Goal: Navigation & Orientation: Understand site structure

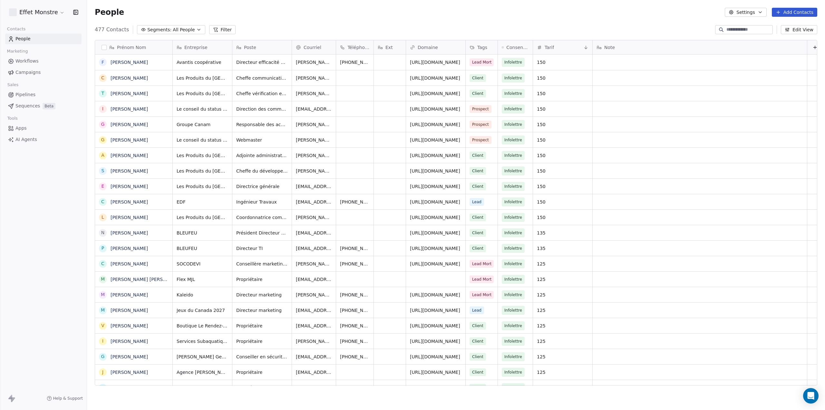
scroll to position [355, 733]
click at [34, 63] on span "Workflows" at bounding box center [26, 61] width 23 height 7
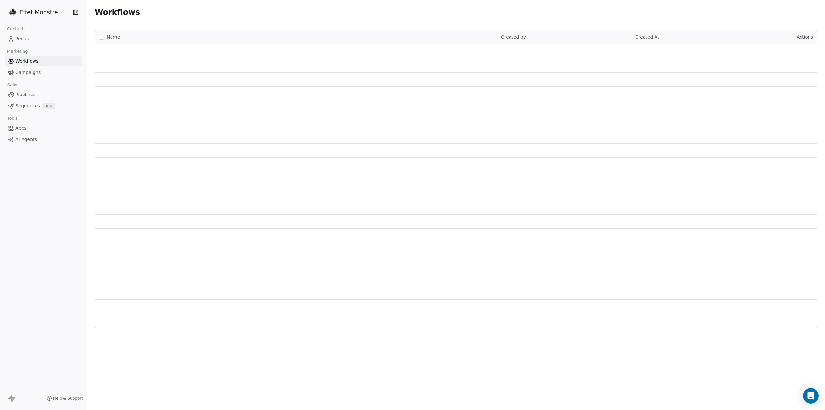
click at [54, 5] on div "Effet Monstre" at bounding box center [43, 12] width 87 height 24
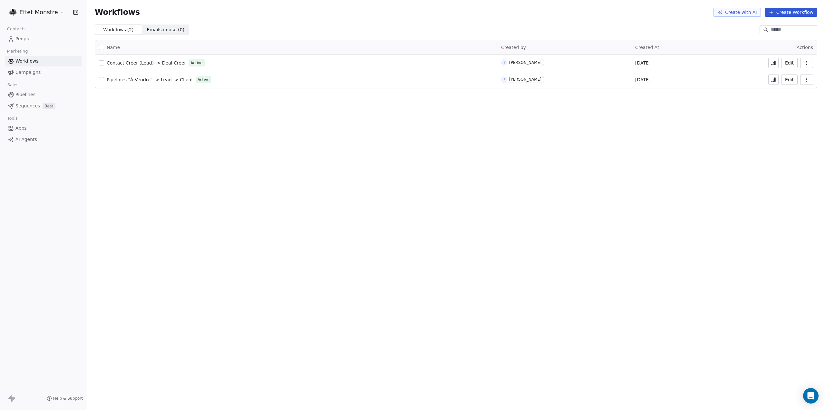
click at [49, 9] on html "Effet Monstre Contacts People Marketing Workflows Campaigns Sales Pipelines Seq…" at bounding box center [412, 205] width 825 height 410
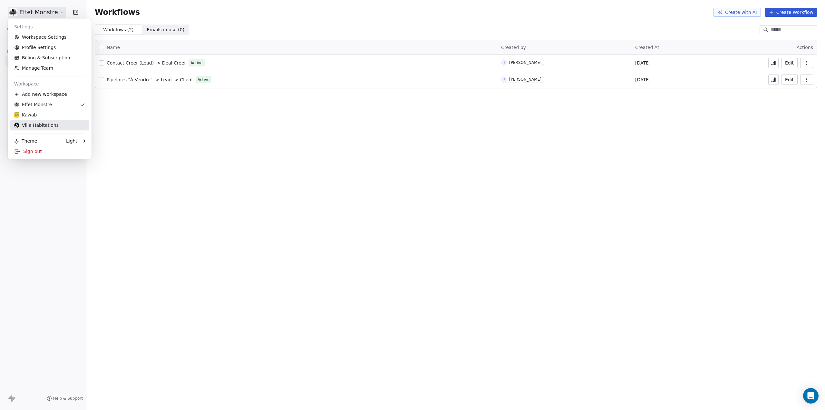
click at [35, 127] on div "Villa Habitations" at bounding box center [36, 125] width 44 height 6
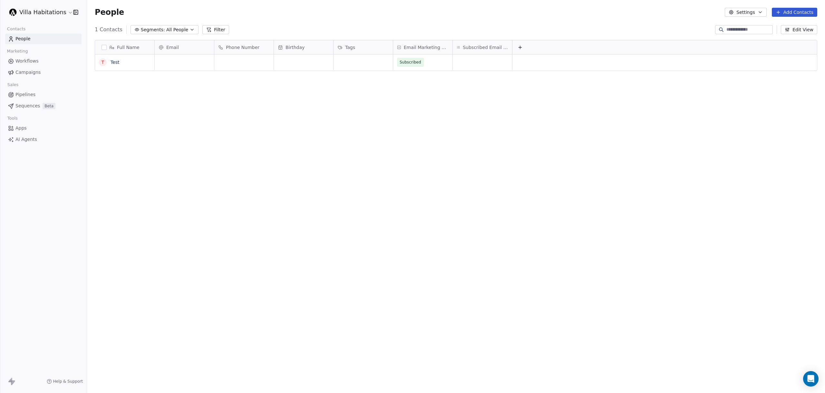
scroll to position [5, 5]
click at [332, 232] on div "Full Name T Test Email Phone Number Birthday Tags Email Marketing Consent Subsc…" at bounding box center [456, 208] width 738 height 346
click at [369, 62] on div "grid" at bounding box center [363, 61] width 59 height 15
click at [405, 212] on html "Villa Habitations Contacts People Marketing Workflows Campaigns Sales Pipelines…" at bounding box center [412, 196] width 825 height 393
click at [349, 64] on div "grid" at bounding box center [363, 61] width 59 height 15
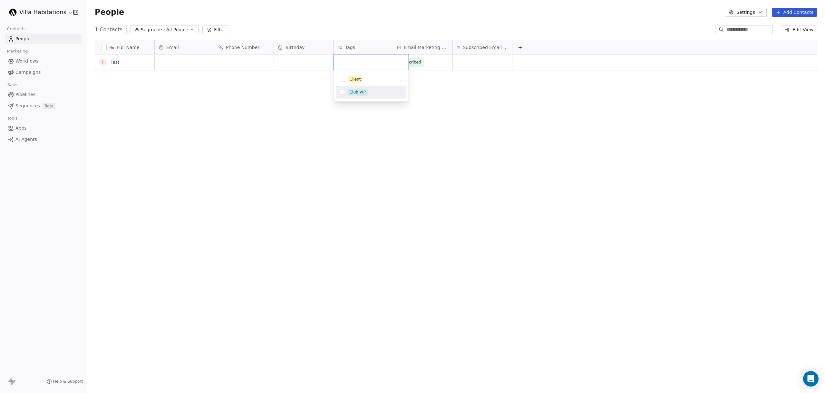
click at [317, 183] on html "Villa Habitations Contacts People Marketing Workflows Campaigns Sales Pipelines…" at bounding box center [412, 196] width 825 height 393
click at [31, 59] on span "Workflows" at bounding box center [26, 61] width 23 height 7
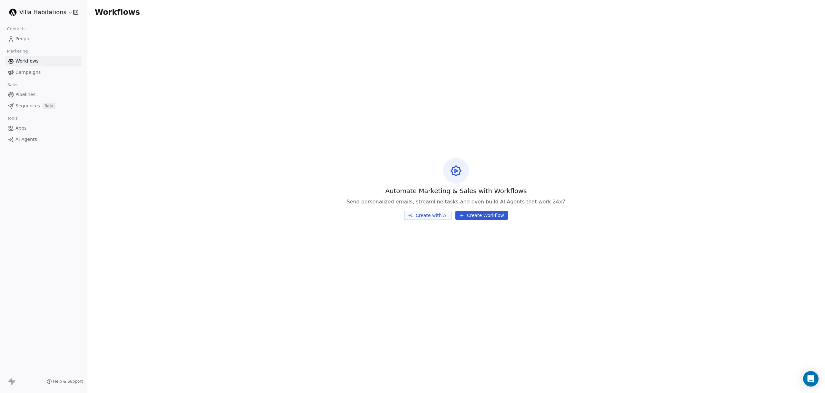
click at [472, 214] on button "Create Workflow" at bounding box center [481, 215] width 53 height 9
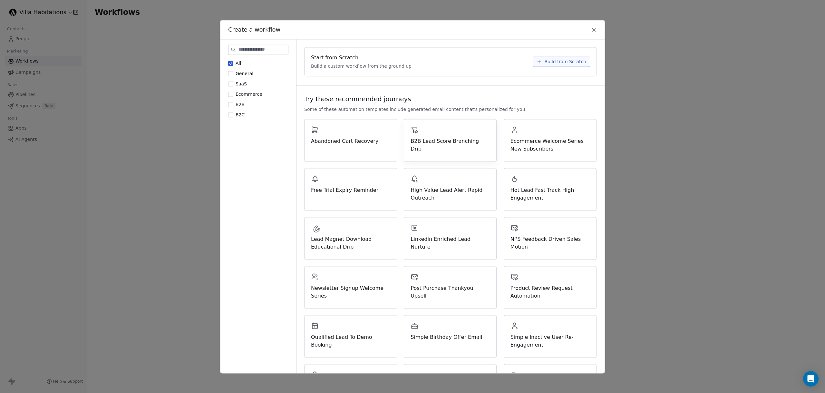
click at [592, 31] on icon at bounding box center [594, 30] width 6 height 6
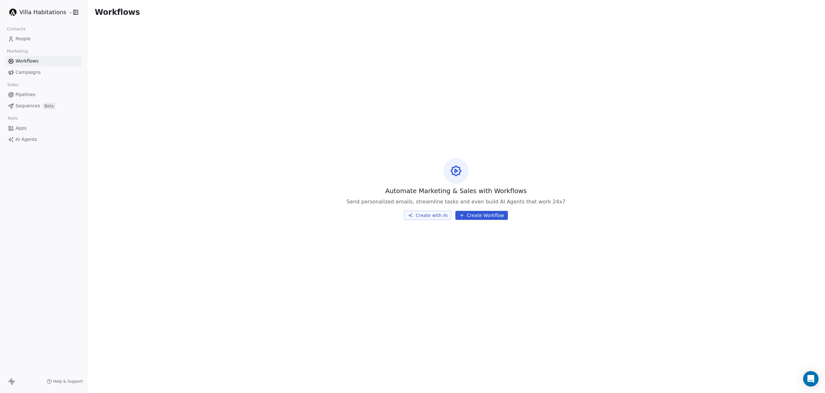
click at [19, 73] on span "Campaigns" at bounding box center [27, 72] width 25 height 7
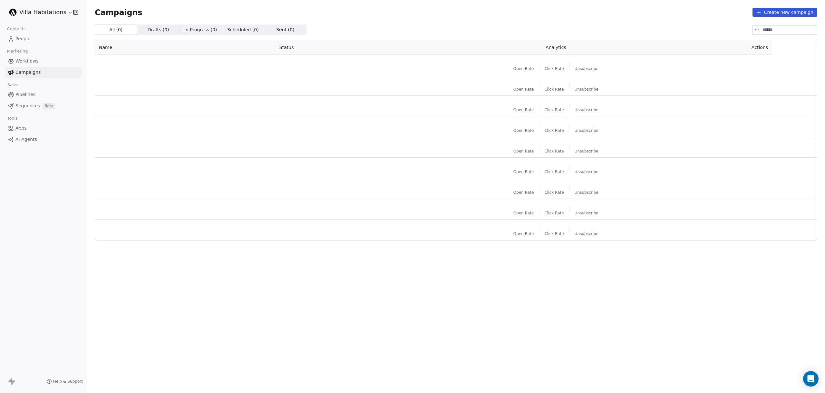
click at [27, 56] on span "Marketing" at bounding box center [17, 51] width 26 height 10
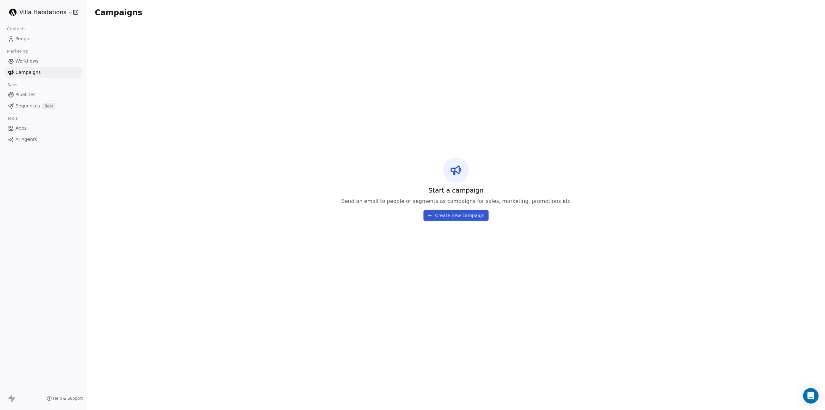
click at [24, 37] on span "People" at bounding box center [22, 38] width 15 height 7
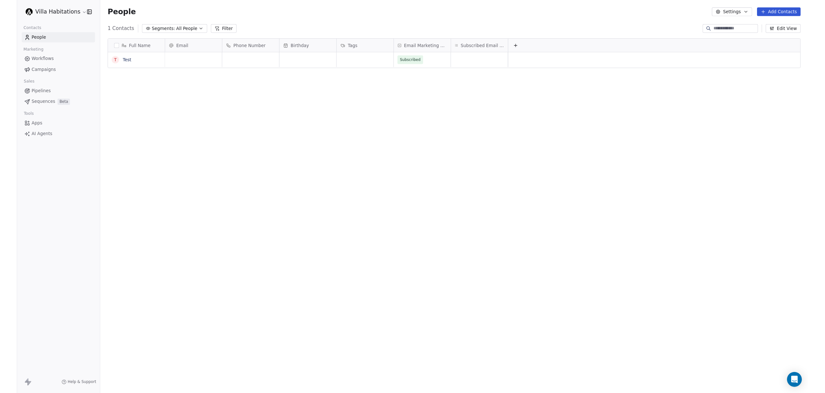
scroll to position [355, 733]
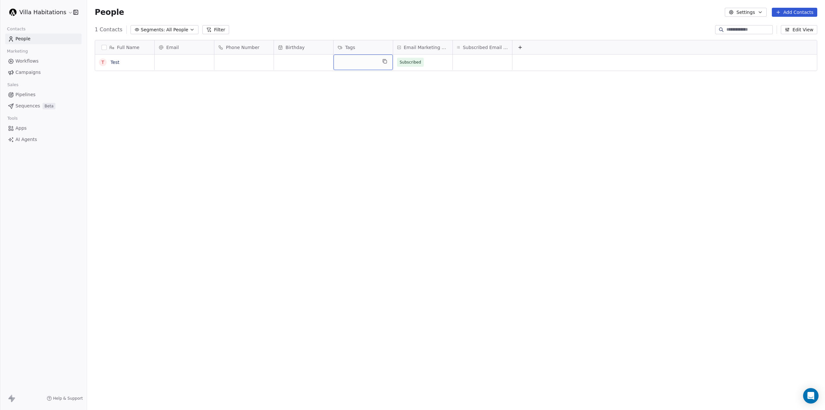
click at [359, 67] on div "grid" at bounding box center [363, 61] width 59 height 15
click at [300, 209] on html "Villa Habitations Contacts People Marketing Workflows Campaigns Sales Pipelines…" at bounding box center [412, 205] width 825 height 410
click at [28, 60] on span "Workflows" at bounding box center [26, 61] width 23 height 7
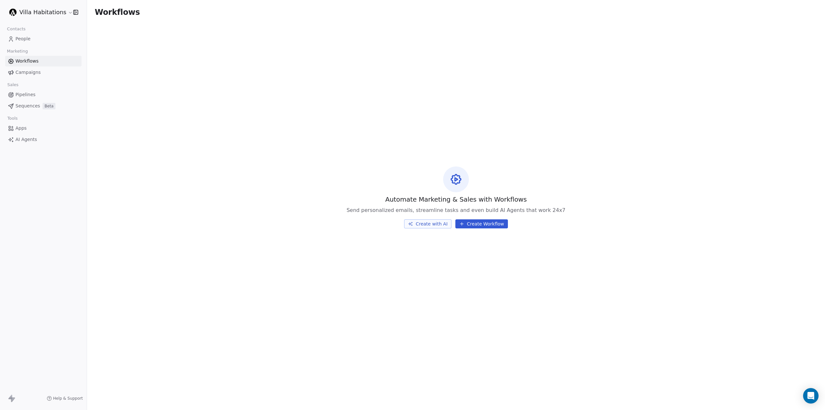
click at [142, 38] on div "Automate Marketing & Sales with Workflows Send personalized emails, streamline …" at bounding box center [456, 196] width 738 height 345
click at [16, 73] on span "Campaigns" at bounding box center [27, 72] width 25 height 7
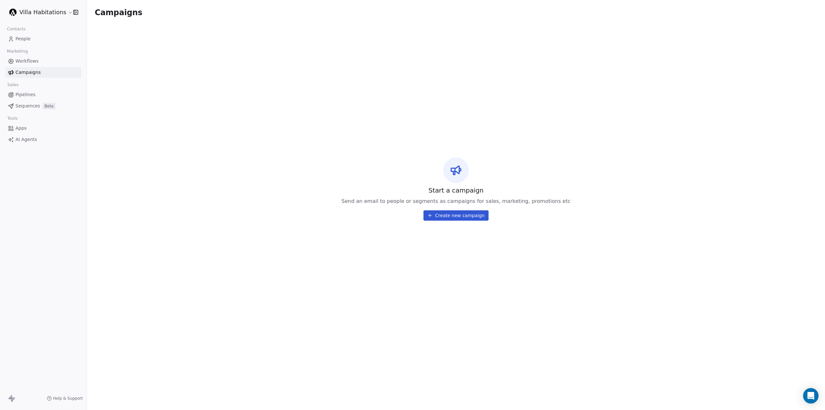
click at [24, 97] on span "Pipelines" at bounding box center [25, 94] width 20 height 7
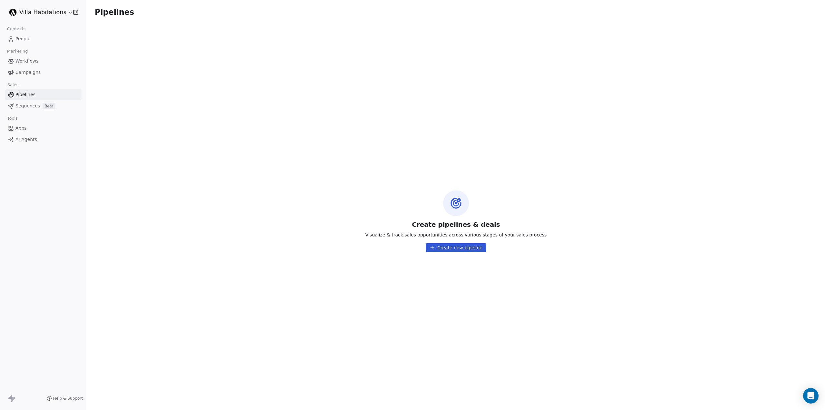
click at [34, 111] on div "Contacts People Marketing Workflows Campaigns Sales Pipelines Sequences Beta To…" at bounding box center [43, 84] width 87 height 120
